Goal: Information Seeking & Learning: Learn about a topic

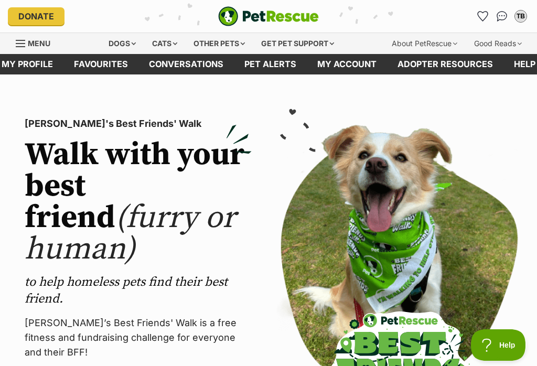
click at [122, 38] on div "Dogs" at bounding box center [122, 43] width 42 height 21
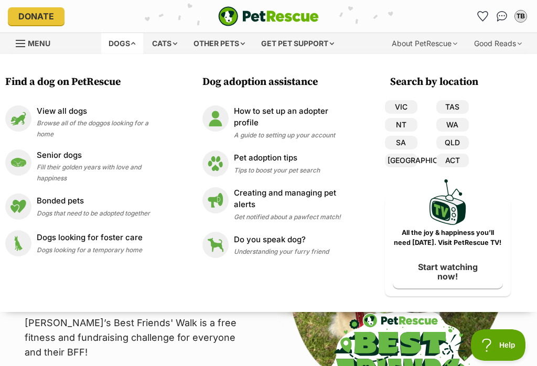
click at [455, 145] on link "QLD" at bounding box center [452, 143] width 32 height 14
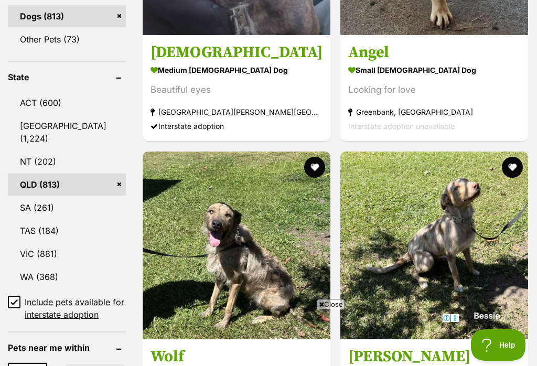
scroll to position [687, 0]
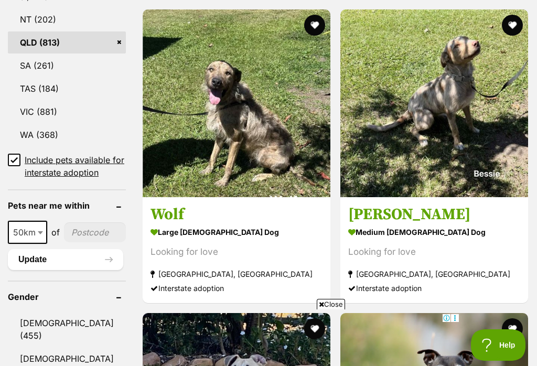
click at [12, 154] on input "Include pets available for interstate adoption" at bounding box center [14, 160] width 13 height 13
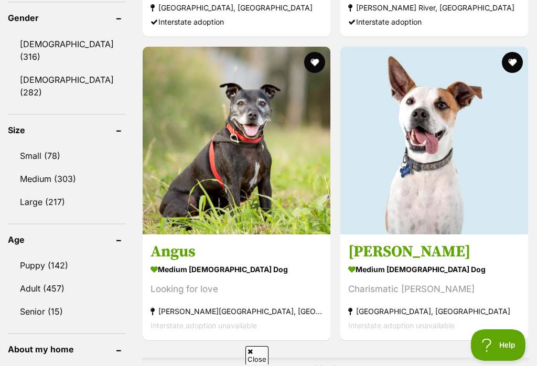
click at [38, 186] on link "Medium (303)" at bounding box center [67, 179] width 118 height 22
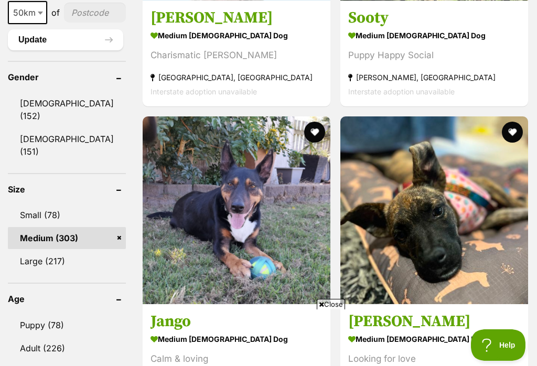
click at [48, 314] on link "Puppy (78)" at bounding box center [67, 325] width 118 height 22
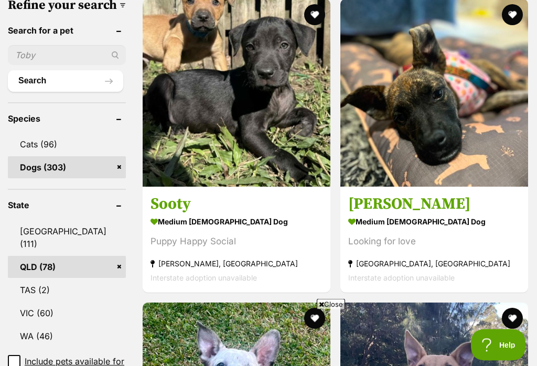
scroll to position [372, 0]
click at [168, 214] on strong "medium [DEMOGRAPHIC_DATA] Dog" at bounding box center [236, 221] width 172 height 15
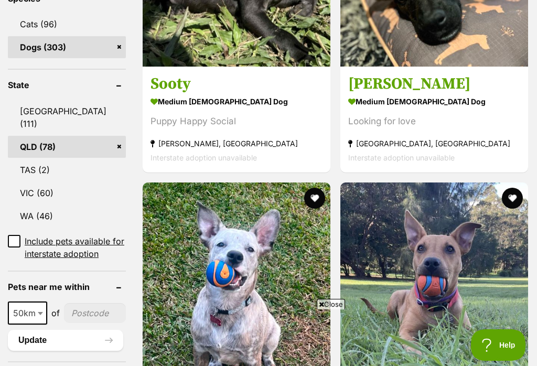
scroll to position [580, 0]
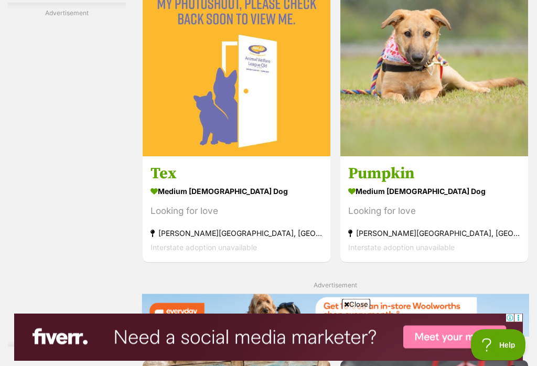
scroll to position [2325, 0]
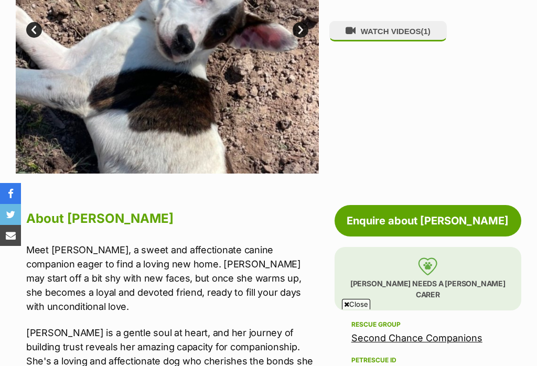
scroll to position [376, 0]
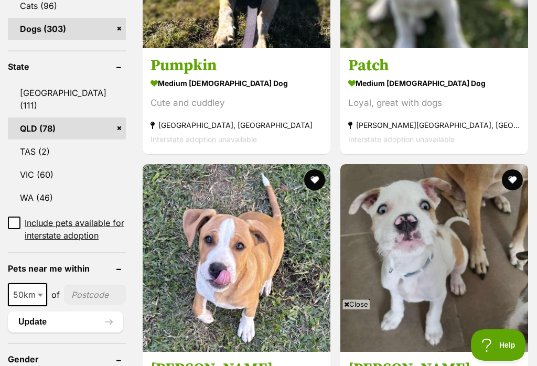
click at [348, 359] on h3 "[PERSON_NAME]" at bounding box center [434, 369] width 172 height 20
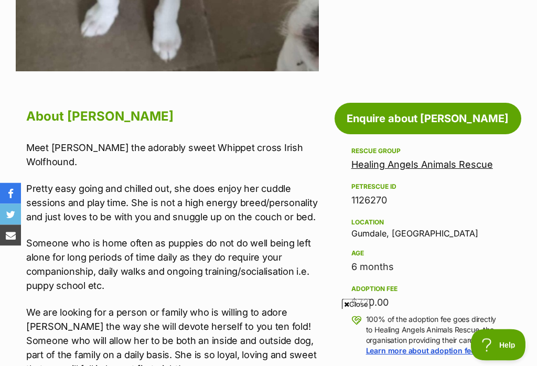
scroll to position [449, 0]
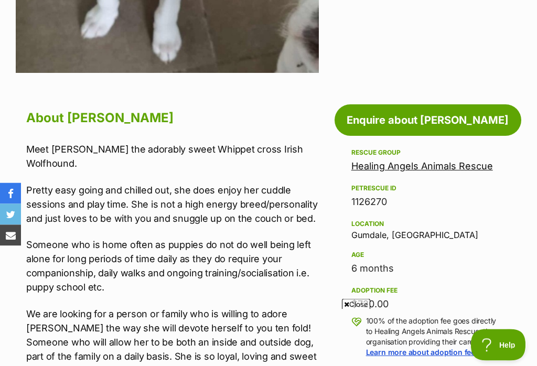
click at [443, 161] on link "Healing Angels Animals Rescue" at bounding box center [422, 166] width 142 height 11
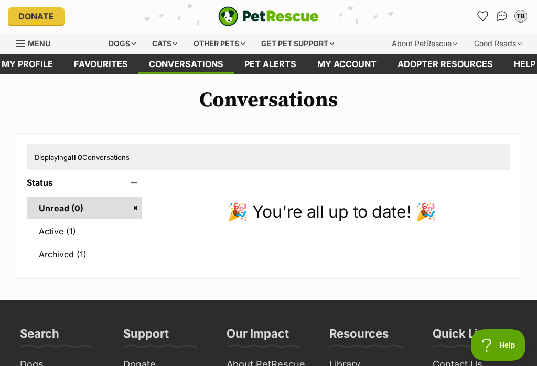
click at [63, 234] on link "Active (1)" at bounding box center [84, 231] width 115 height 22
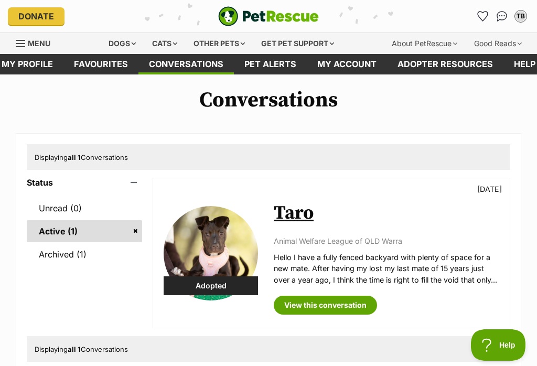
click at [135, 231] on link "Active (1)" at bounding box center [84, 231] width 115 height 22
click at [178, 63] on link "Conversations" at bounding box center [185, 64] width 95 height 20
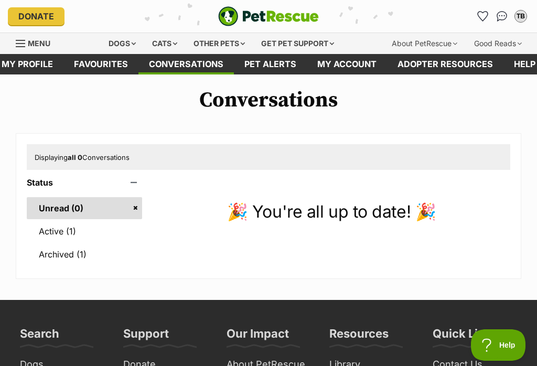
click at [122, 48] on div "Dogs" at bounding box center [122, 43] width 42 height 21
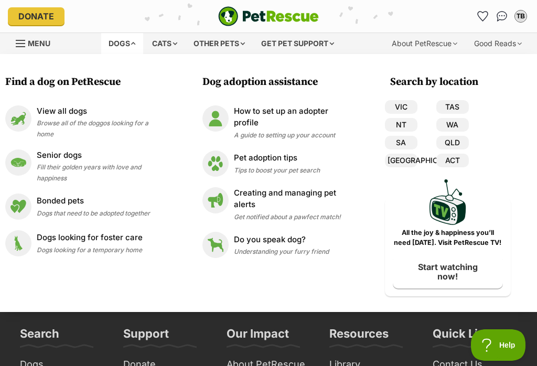
click at [460, 143] on link "QLD" at bounding box center [452, 143] width 32 height 14
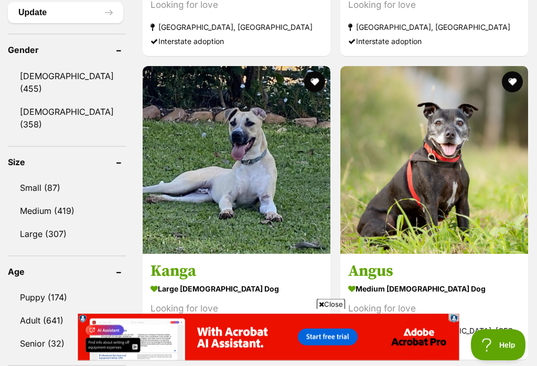
scroll to position [934, 0]
click at [51, 202] on link "Medium (419)" at bounding box center [67, 211] width 118 height 22
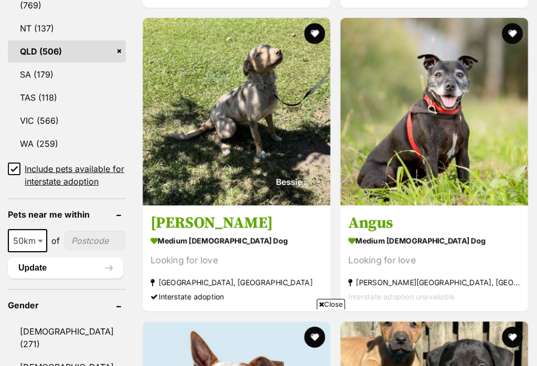
scroll to position [771, 0]
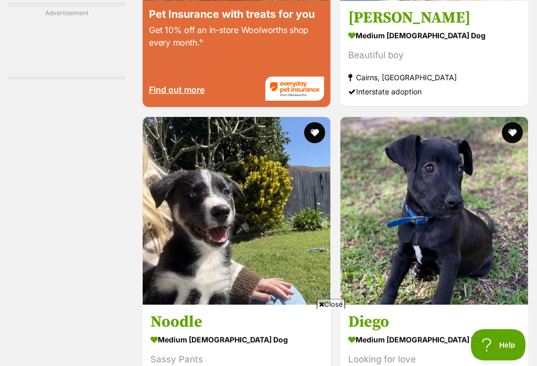
scroll to position [2246, 0]
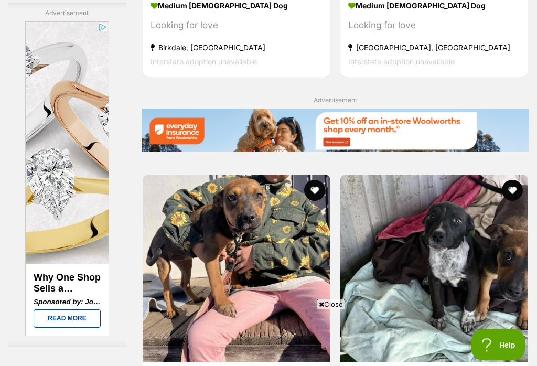
scroll to position [2231, 0]
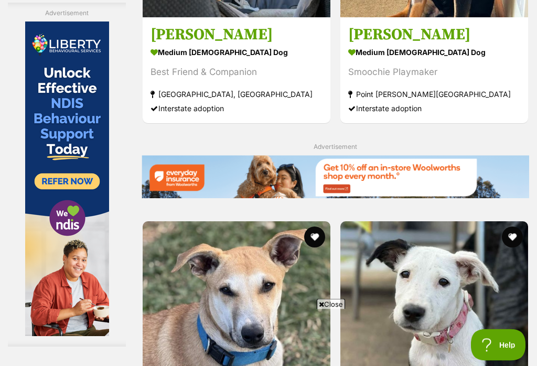
scroll to position [2180, 0]
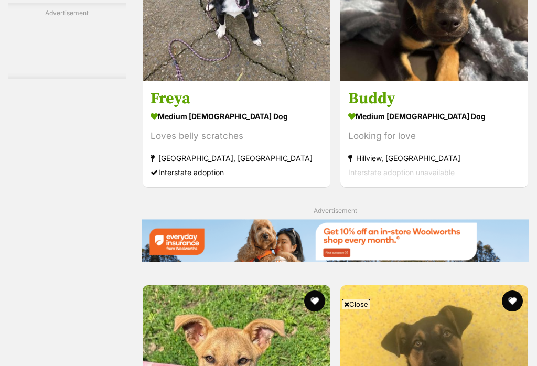
scroll to position [2122, 0]
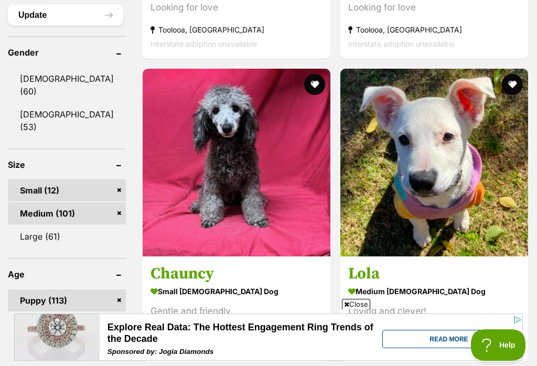
scroll to position [933, 0]
